Goal: Transaction & Acquisition: Purchase product/service

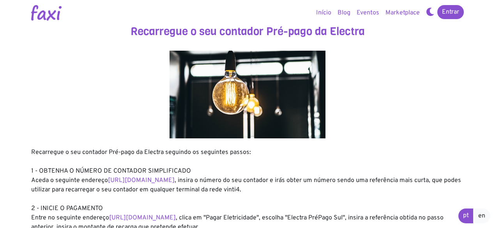
drag, startPoint x: 494, startPoint y: 76, endPoint x: 496, endPoint y: 106, distance: 29.3
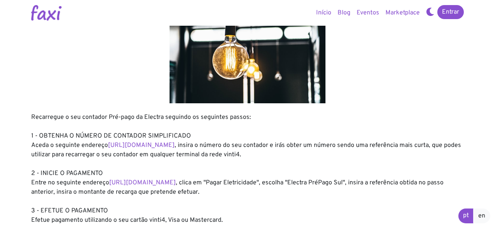
scroll to position [38, 0]
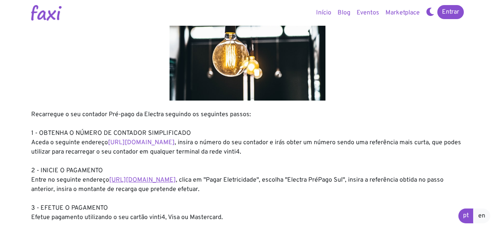
click at [133, 180] on link "https://faxi.online/bill-payment/2" at bounding box center [142, 180] width 67 height 8
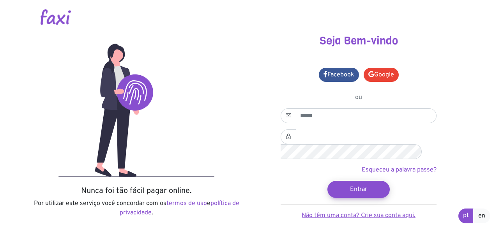
click at [345, 212] on link "Não têm uma conta? Crie sua conta aqui." at bounding box center [359, 216] width 114 height 8
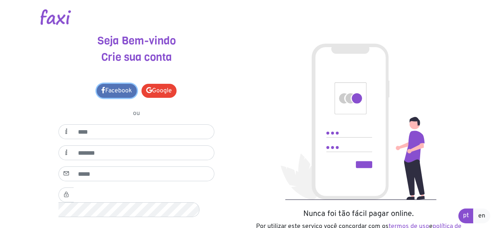
click at [115, 92] on link "Facebook" at bounding box center [117, 91] width 40 height 14
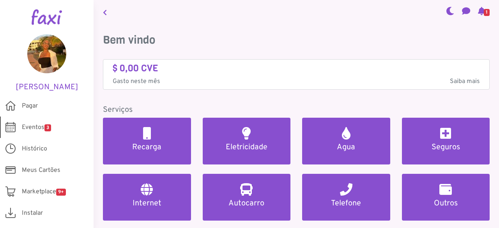
click at [39, 125] on span "Eventos 3" at bounding box center [36, 127] width 29 height 9
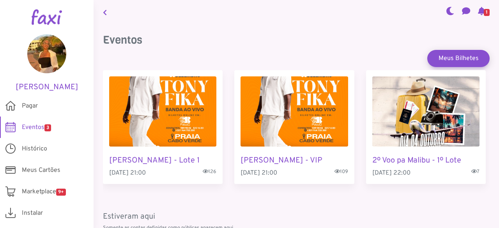
click at [480, 10] on icon at bounding box center [481, 11] width 7 height 6
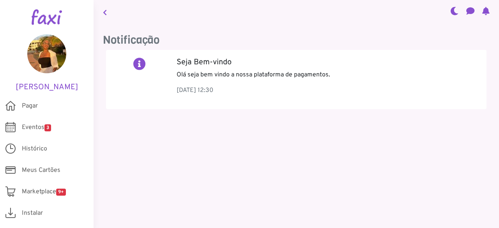
click at [102, 12] on link at bounding box center [105, 12] width 10 height 18
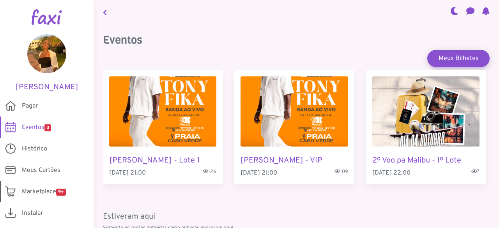
click at [37, 190] on span "Marketplace 9+" at bounding box center [44, 191] width 44 height 9
click at [32, 103] on span "Pagar" at bounding box center [30, 105] width 16 height 9
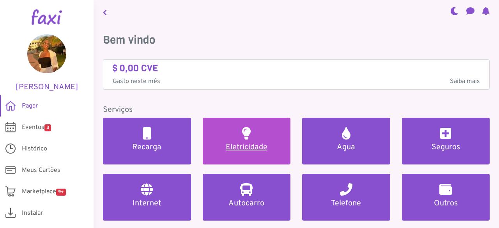
click at [244, 148] on h5 "Eletricidade" at bounding box center [246, 147] width 69 height 9
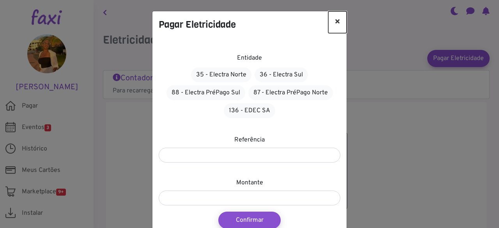
click at [338, 21] on button "×" at bounding box center [337, 22] width 18 height 22
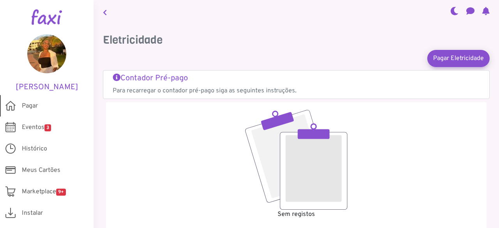
click at [30, 106] on span "Pagar" at bounding box center [30, 105] width 16 height 9
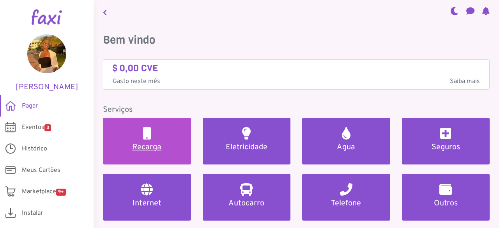
click at [137, 145] on h5 "Recarga" at bounding box center [146, 147] width 69 height 9
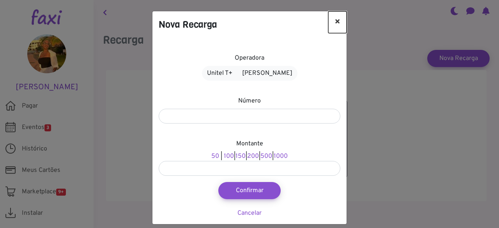
click at [338, 21] on button "×" at bounding box center [337, 22] width 18 height 22
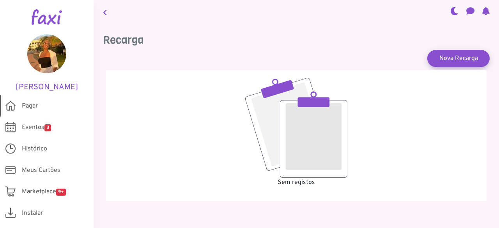
click at [24, 106] on span "Pagar" at bounding box center [30, 105] width 16 height 9
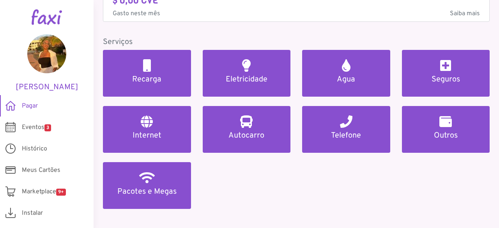
scroll to position [54, 0]
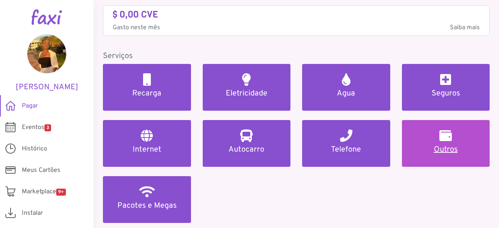
click at [438, 154] on link "Outros" at bounding box center [446, 143] width 88 height 47
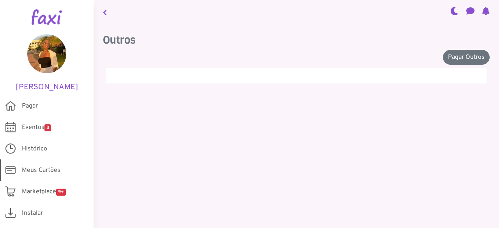
click at [22, 169] on span "Meus Cartões" at bounding box center [41, 170] width 39 height 9
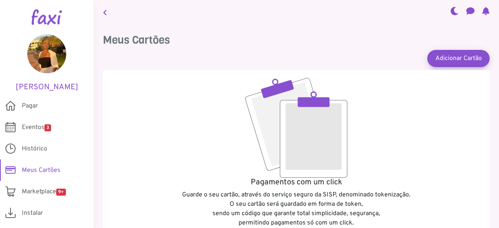
click at [22, 169] on span "Meus Cartões" at bounding box center [41, 170] width 39 height 9
click at [37, 105] on span "Pagar" at bounding box center [30, 105] width 16 height 9
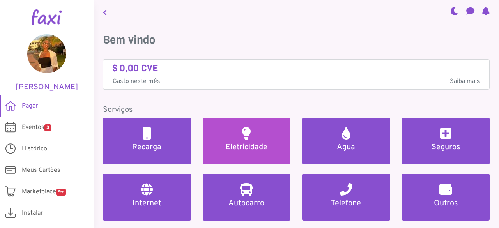
click at [234, 138] on link "Eletricidade" at bounding box center [247, 141] width 88 height 47
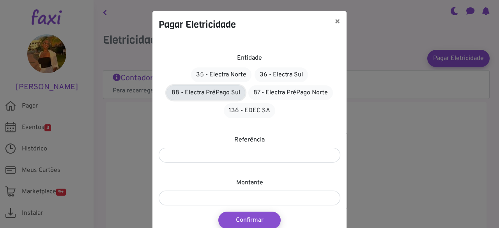
click at [221, 94] on link "88 - Electra PréPago Sul" at bounding box center [205, 92] width 79 height 15
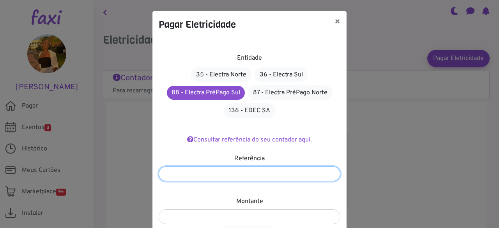
click at [234, 174] on input "number" at bounding box center [250, 173] width 182 height 15
type input "*******"
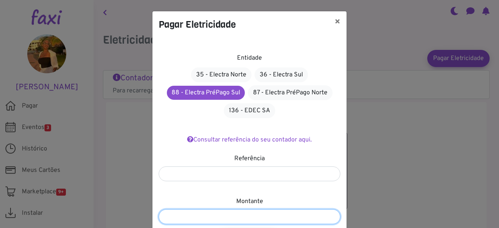
click at [209, 218] on input "number" at bounding box center [250, 216] width 182 height 15
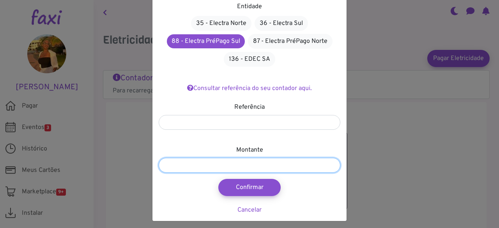
scroll to position [55, 0]
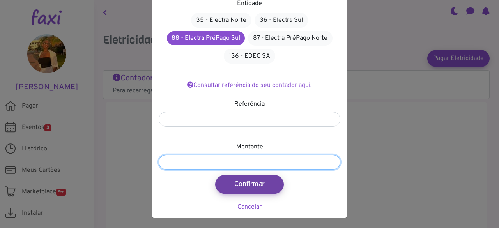
type input "****"
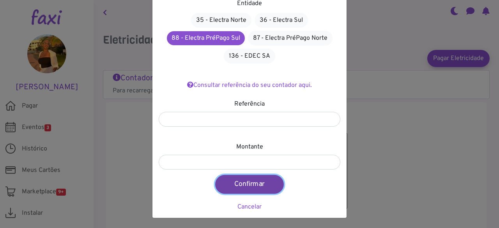
click at [240, 185] on button "Confirmar" at bounding box center [249, 184] width 69 height 19
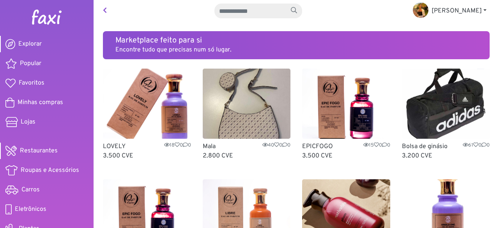
click at [47, 149] on span "Restaurantes" at bounding box center [39, 150] width 38 height 9
click at [106, 9] on icon at bounding box center [105, 10] width 4 height 6
click at [105, 7] on icon at bounding box center [105, 10] width 4 height 6
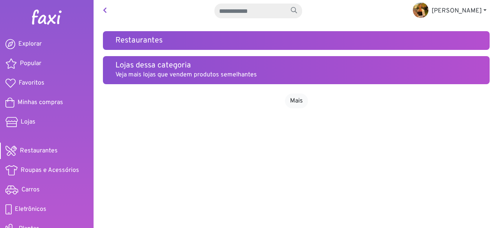
click at [106, 9] on icon at bounding box center [105, 10] width 4 height 6
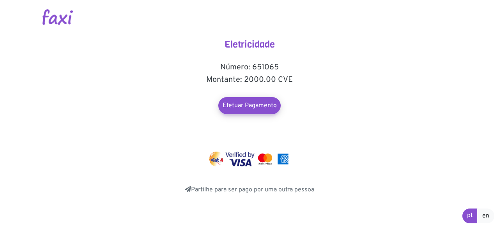
click at [215, 163] on img at bounding box center [217, 159] width 16 height 15
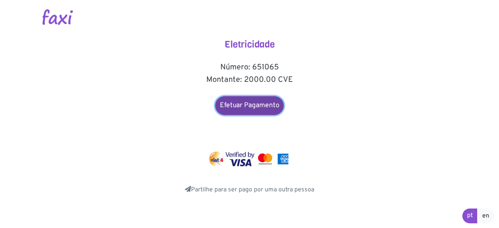
click at [246, 102] on link "Efetuar Pagamento" at bounding box center [249, 105] width 69 height 19
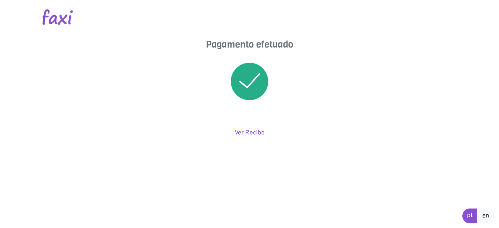
click at [248, 133] on link "Ver Recibo" at bounding box center [250, 133] width 30 height 8
